Goal: Use online tool/utility: Utilize a website feature to perform a specific function

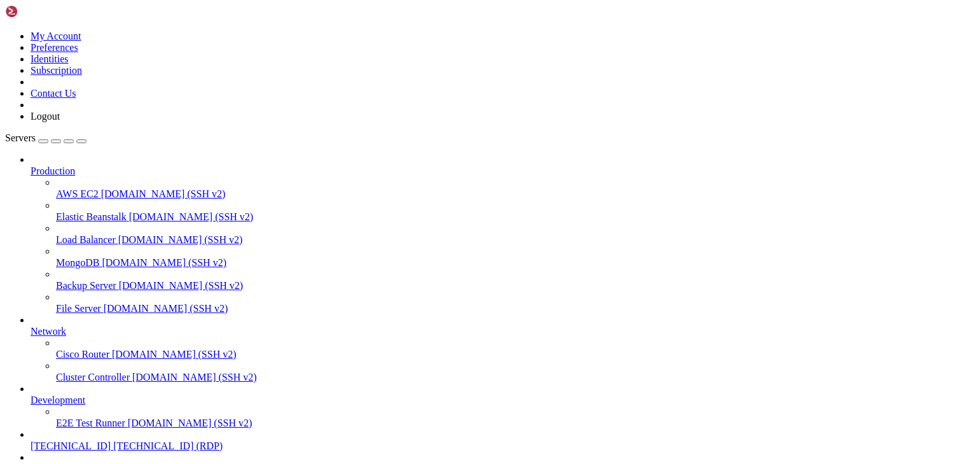
scroll to position [78, 0]
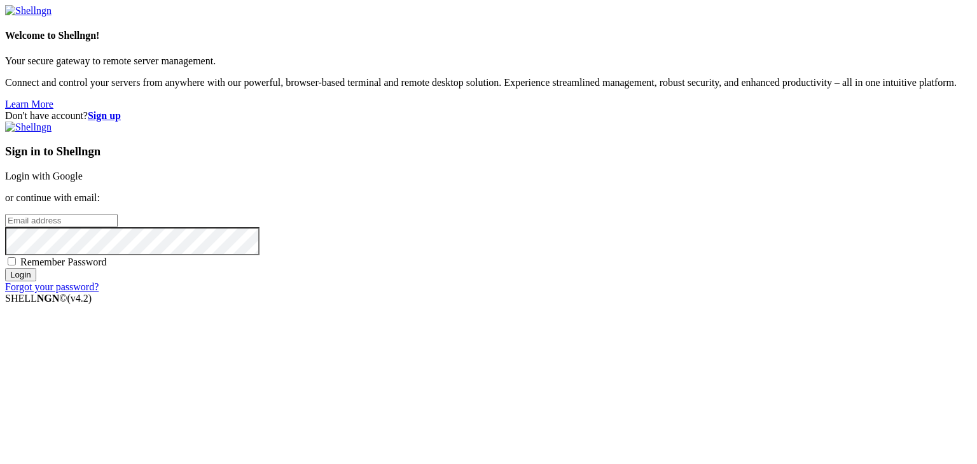
type input "[EMAIL_ADDRESS][DOMAIN_NAME]"
click at [36, 281] on input "Login" at bounding box center [20, 274] width 31 height 13
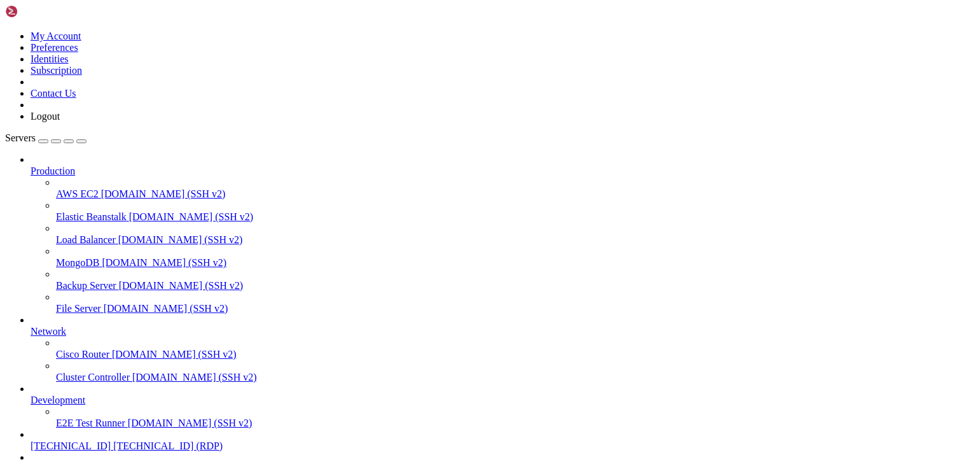
scroll to position [83, 0]
click at [52, 463] on span "work" at bounding box center [41, 468] width 21 height 11
